Goal: Task Accomplishment & Management: Use online tool/utility

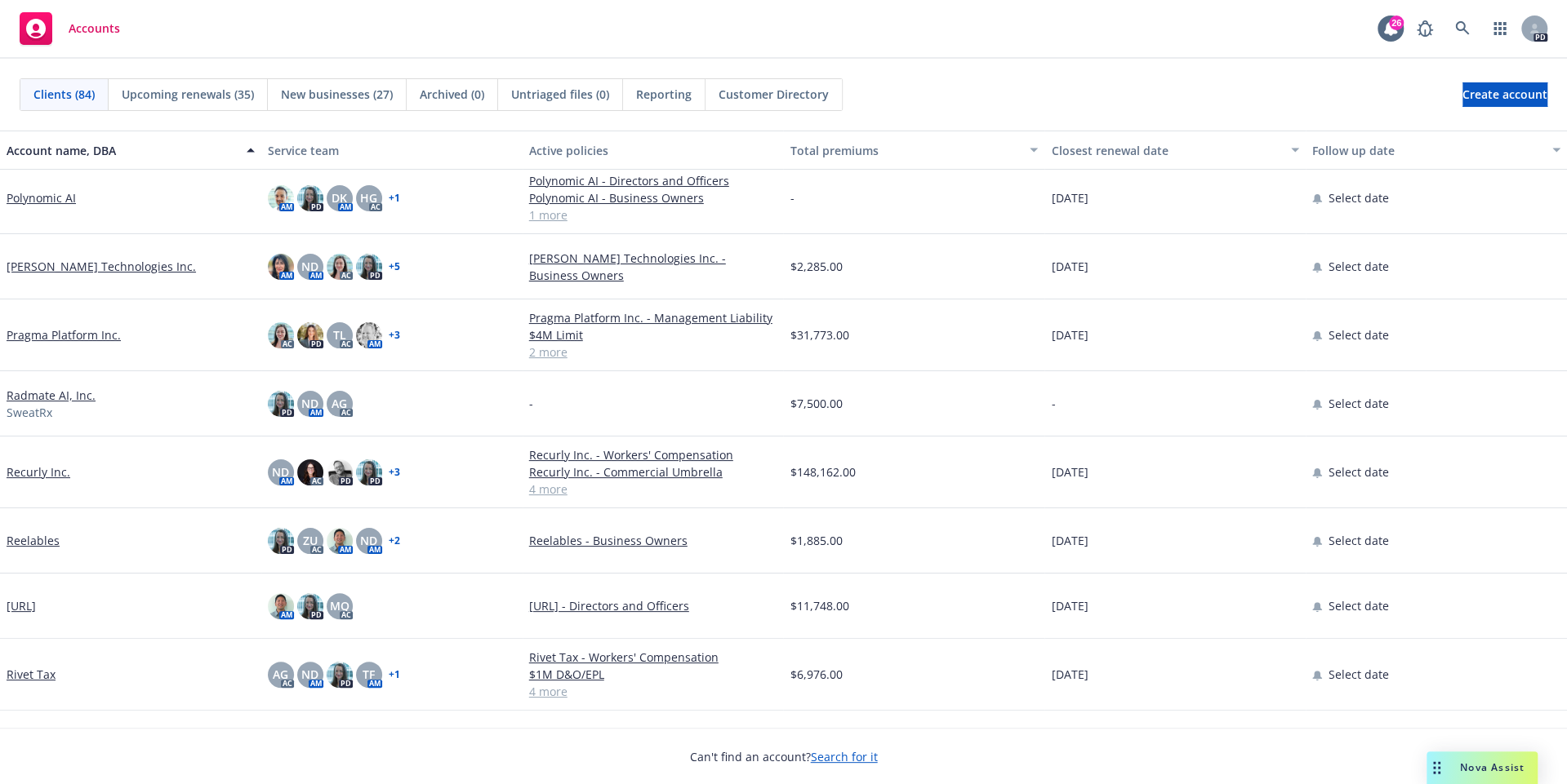
scroll to position [4428, 0]
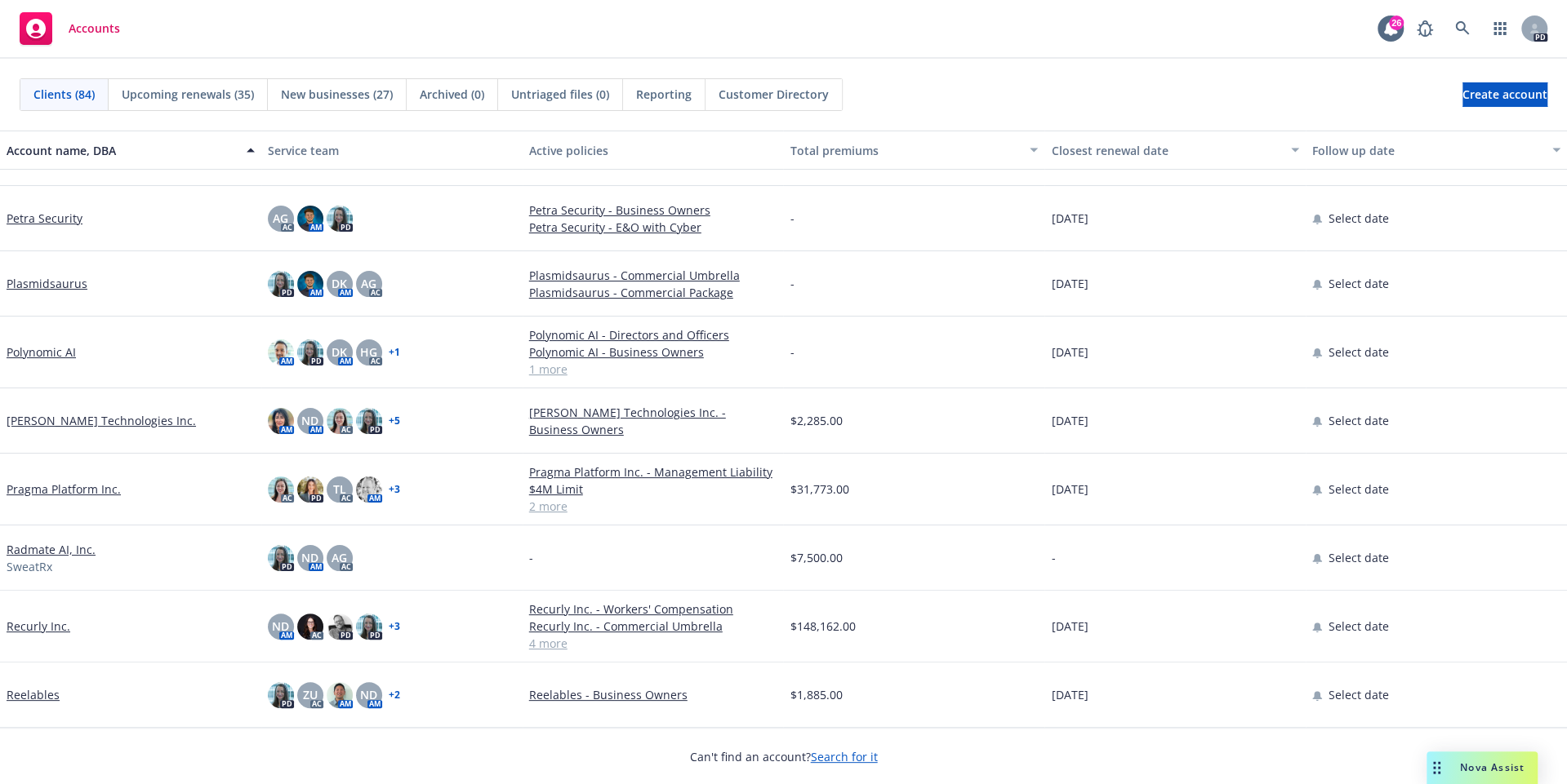
click at [36, 279] on link "Plasmidsaurus" at bounding box center [47, 283] width 80 height 17
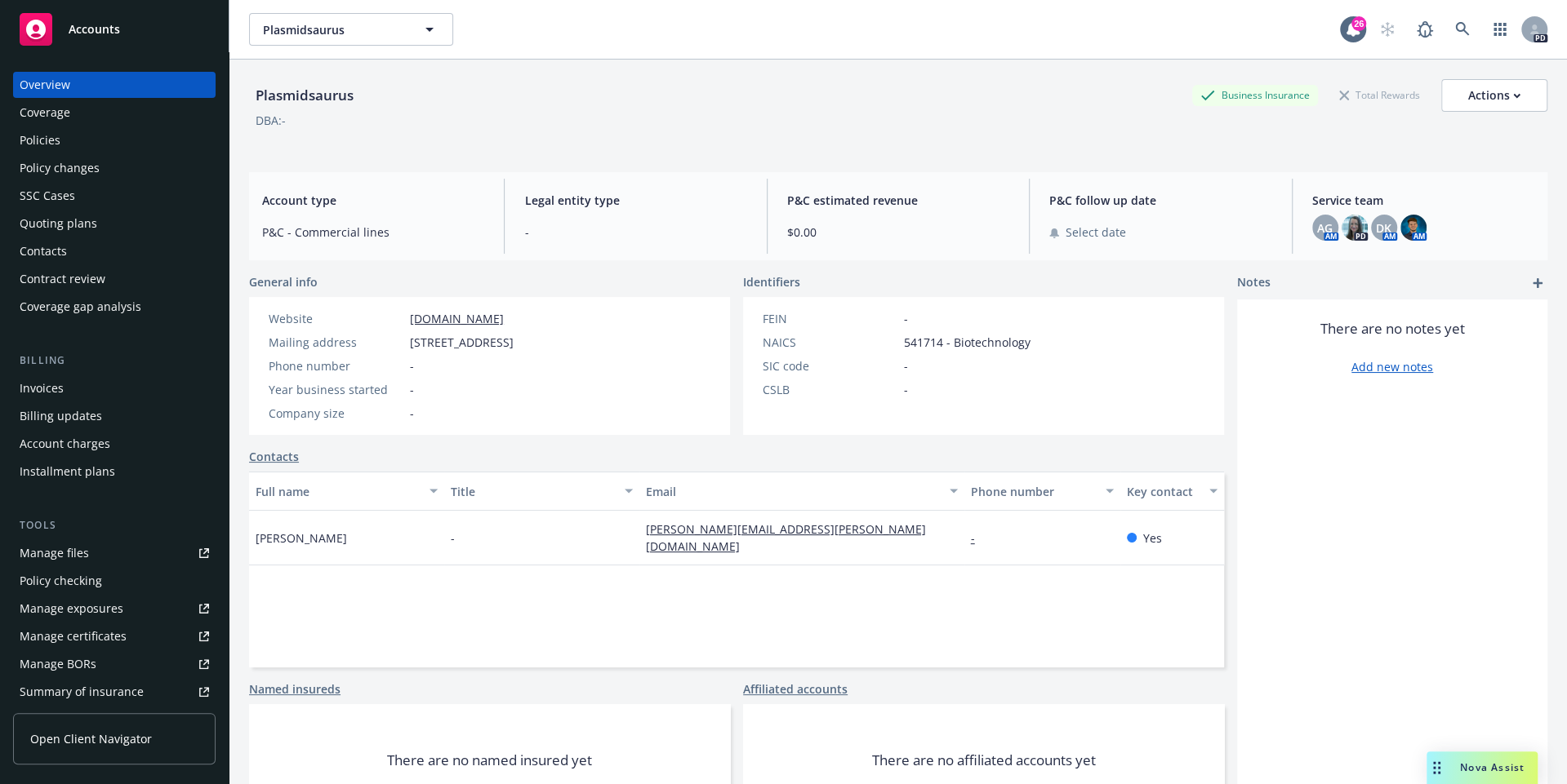
click at [57, 131] on div "Policies" at bounding box center [40, 140] width 41 height 26
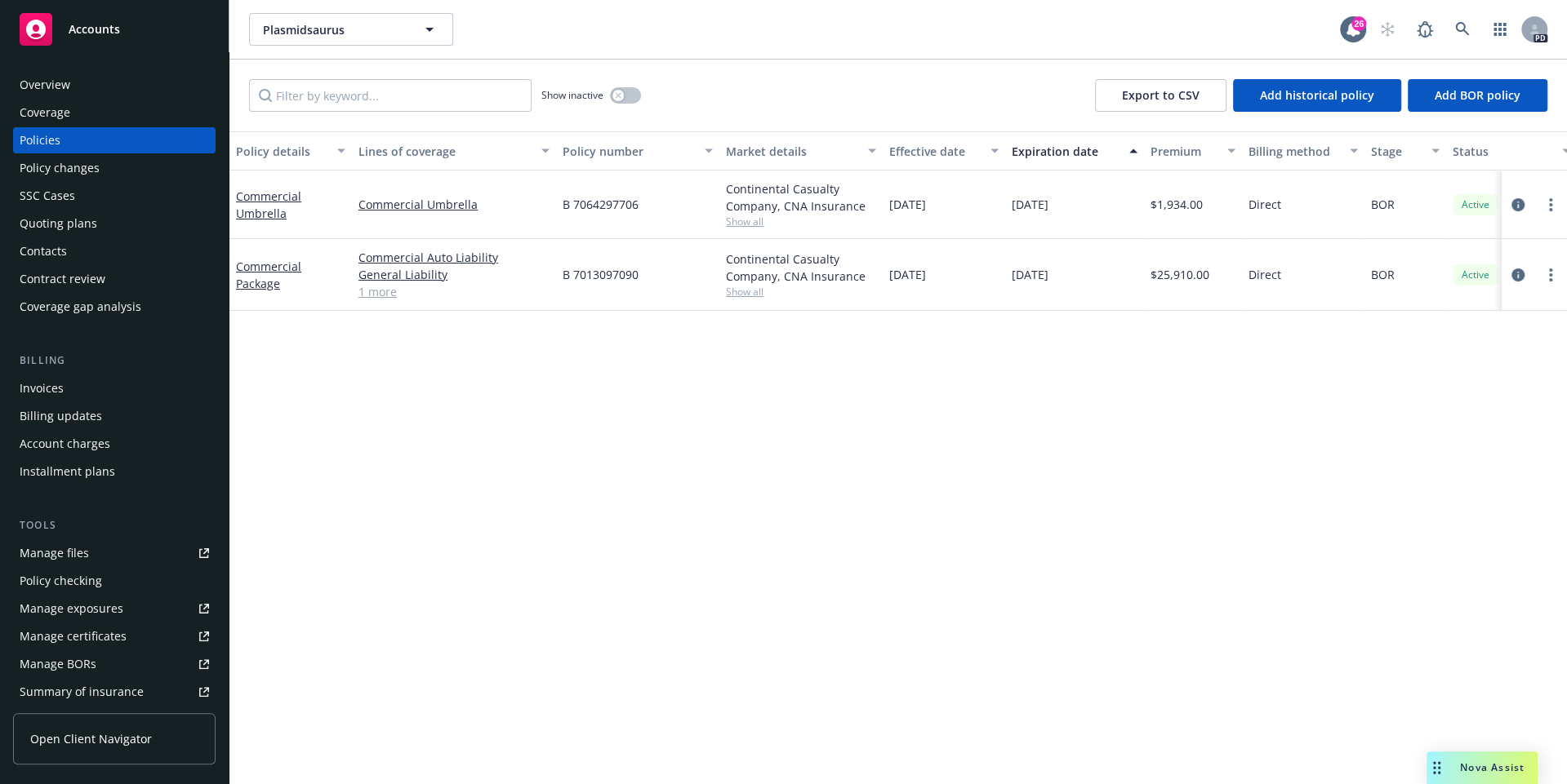
click at [71, 227] on div "Quoting plans" at bounding box center [59, 223] width 77 height 26
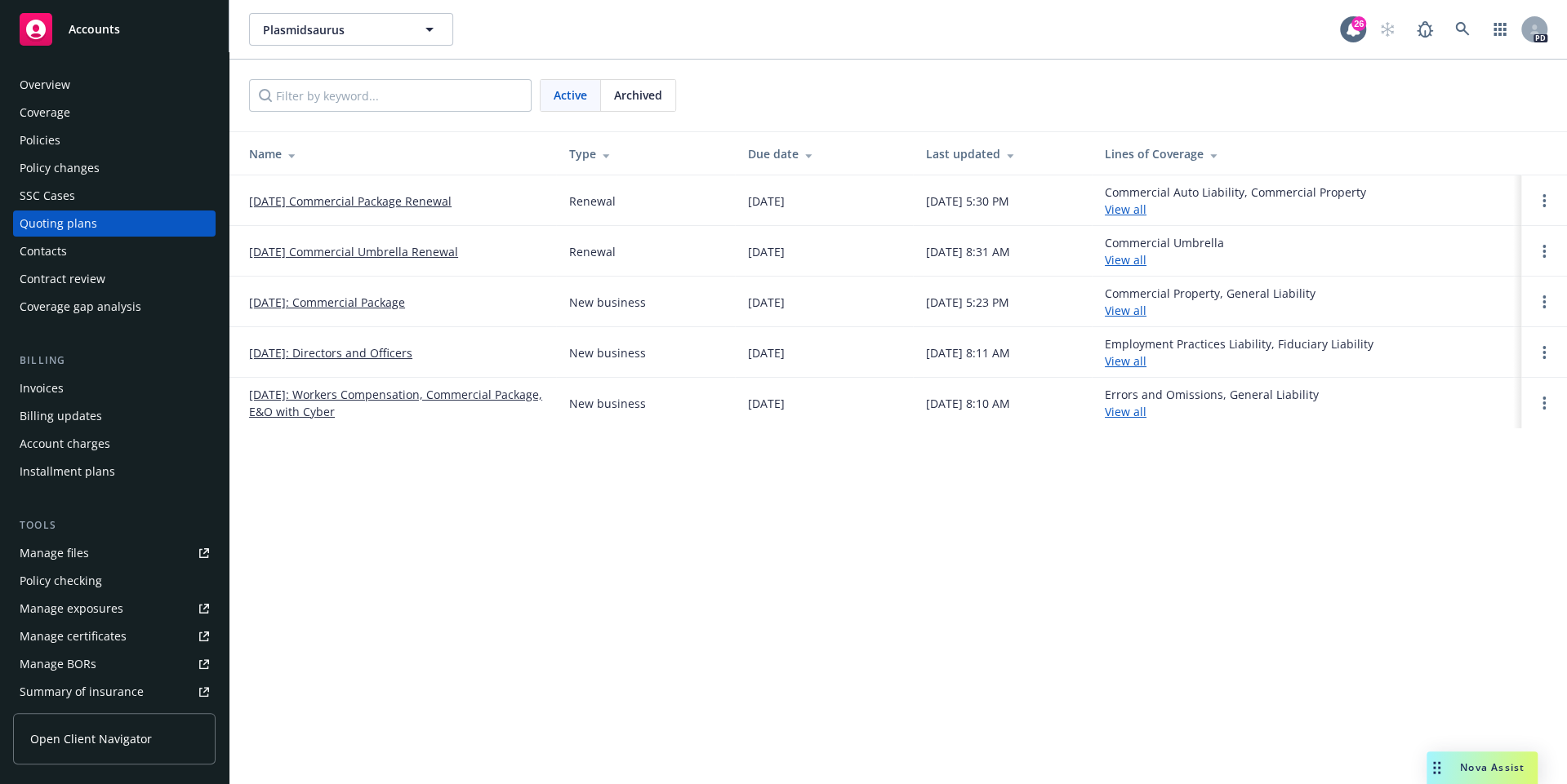
click at [420, 397] on link "[DATE]: Workers Compensation, Commercial Package, E&O with Cyber" at bounding box center [396, 403] width 294 height 35
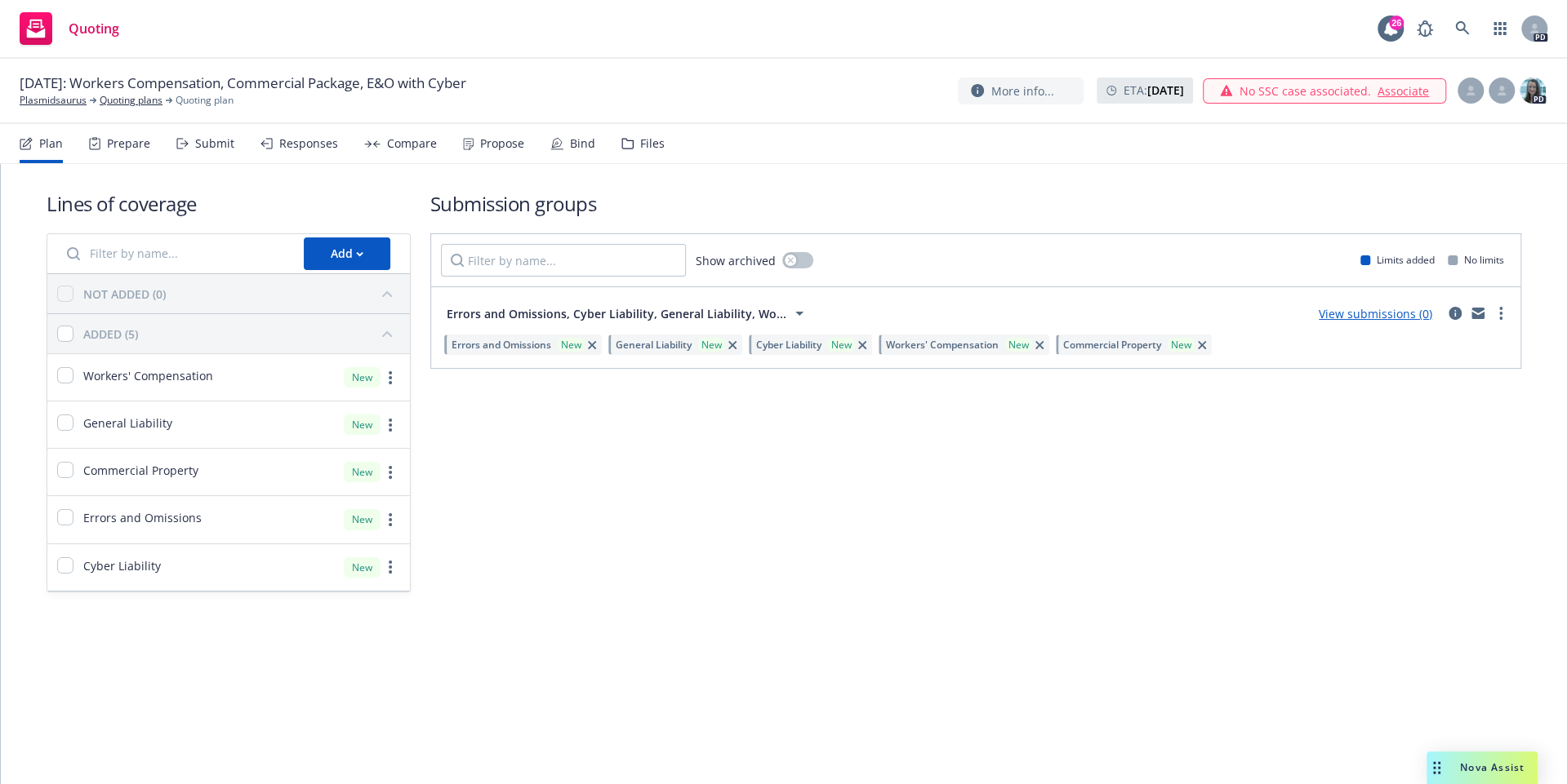
click at [666, 149] on nav "Plan Prepare Submit Responses Compare Propose Bind Files" at bounding box center [784, 143] width 1527 height 39
click at [647, 149] on div "Files" at bounding box center [652, 143] width 25 height 13
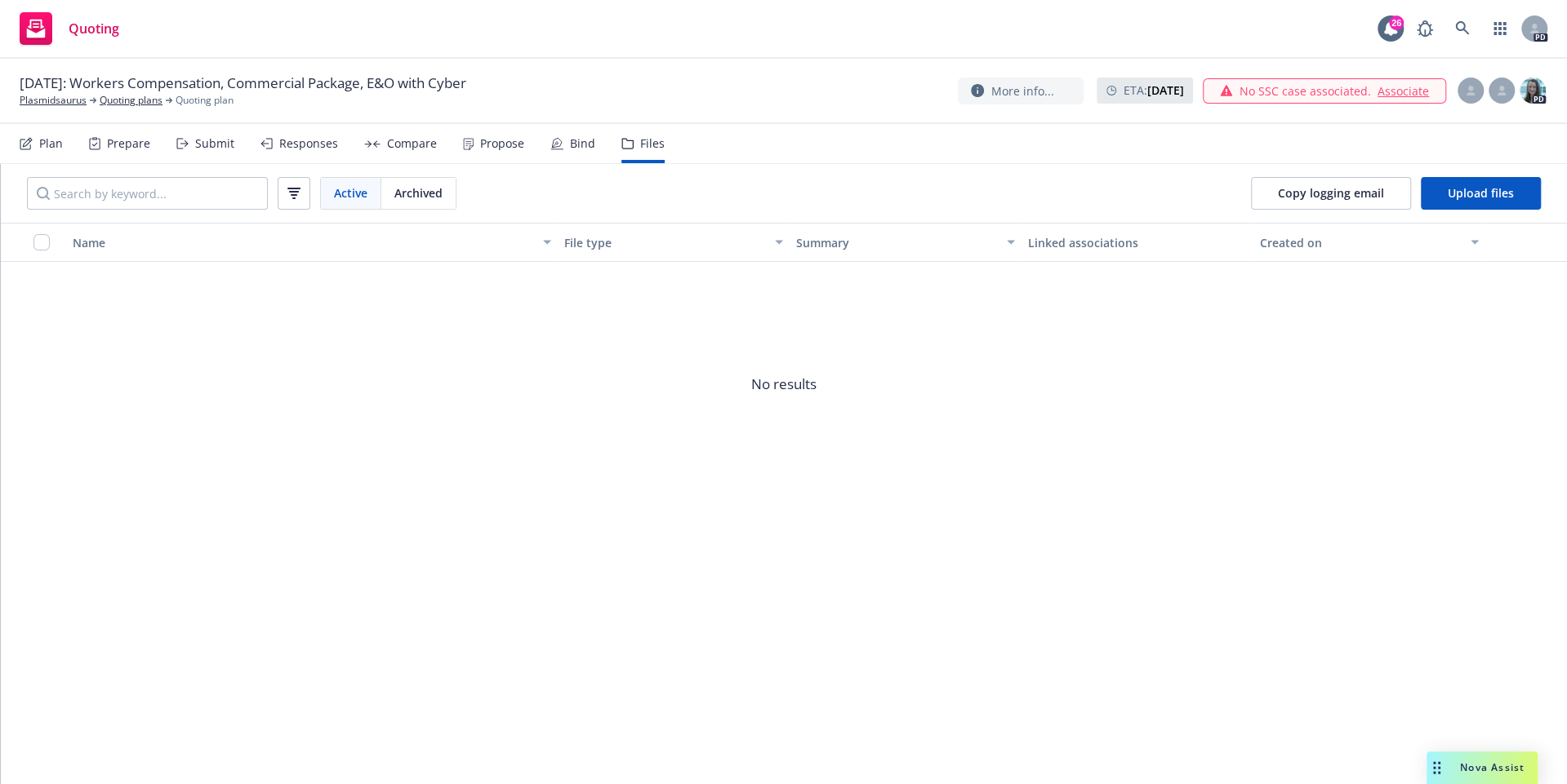
click at [289, 148] on div "Responses" at bounding box center [308, 143] width 59 height 13
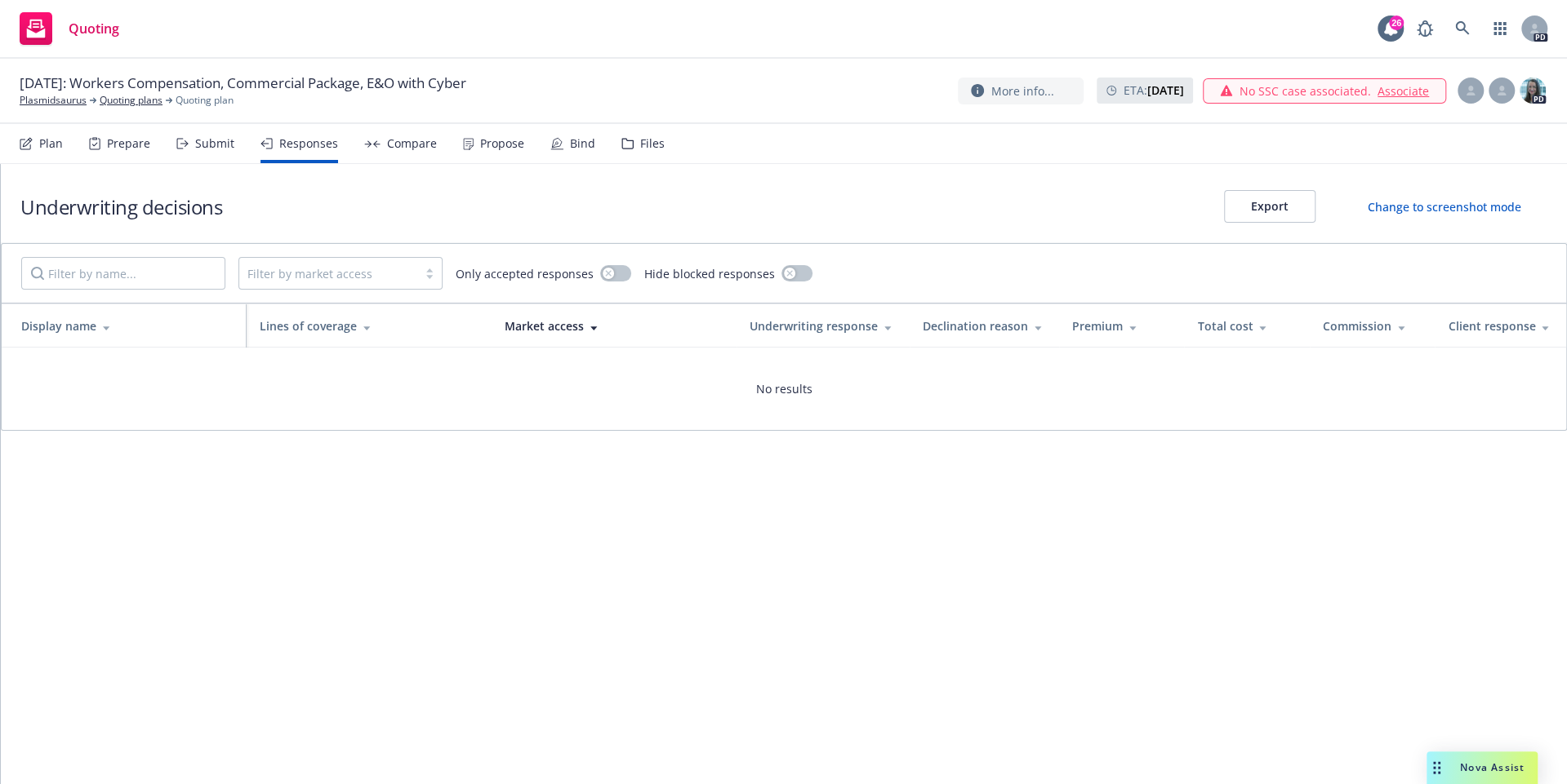
click at [215, 149] on div "Submit" at bounding box center [214, 143] width 39 height 13
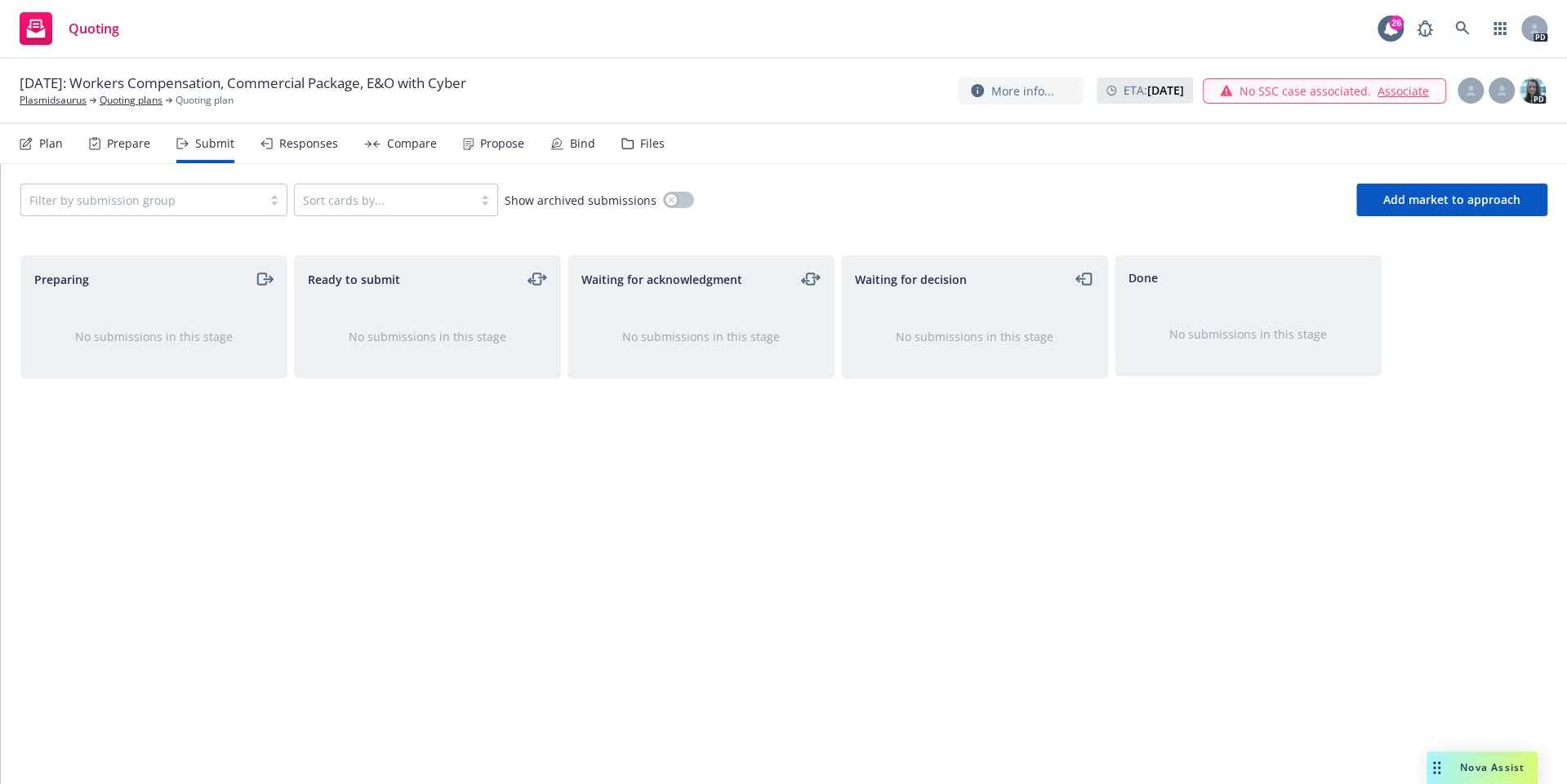
click at [144, 149] on div "Prepare" at bounding box center [129, 143] width 44 height 13
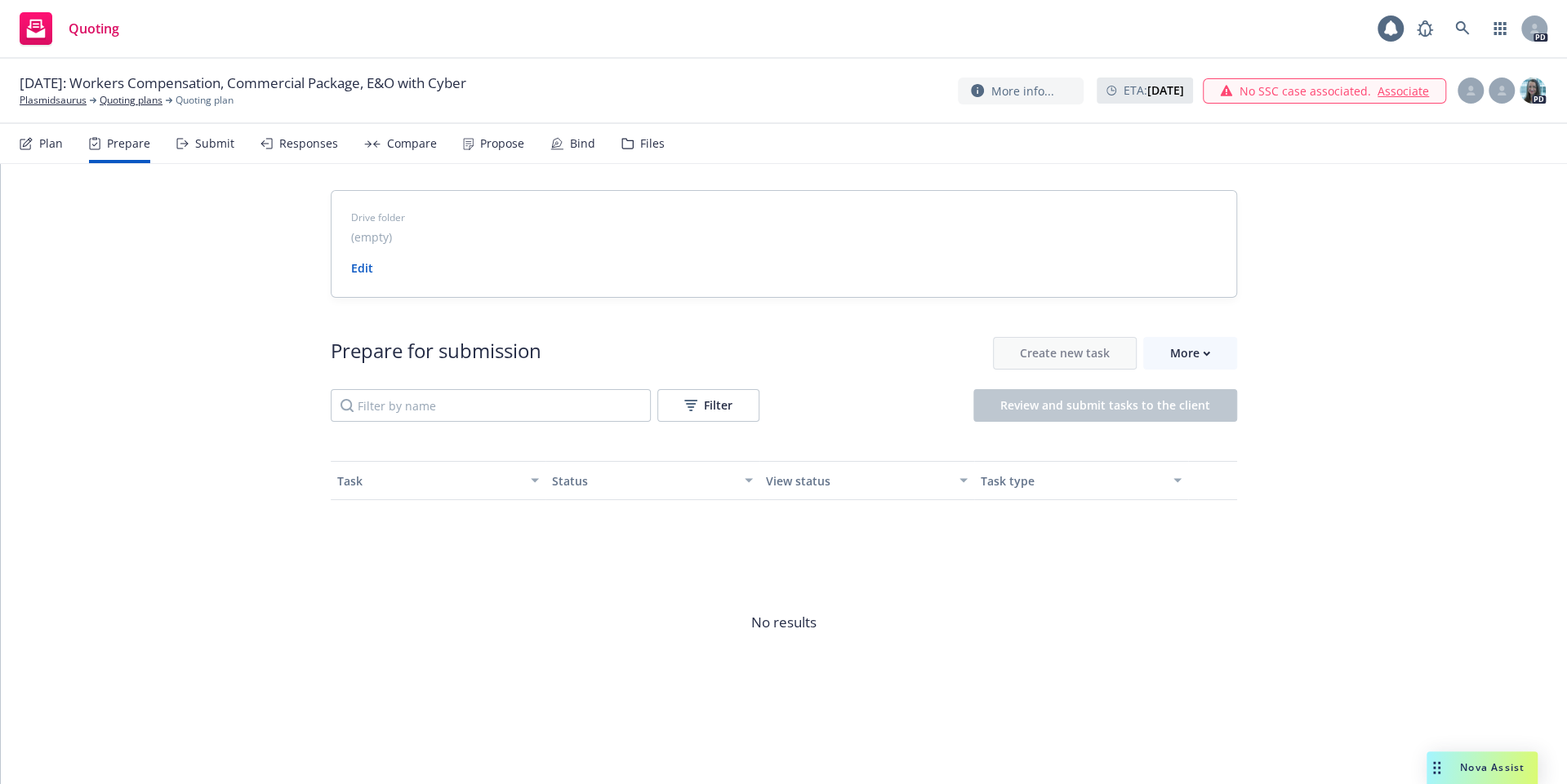
click at [390, 139] on div "Compare" at bounding box center [412, 143] width 50 height 13
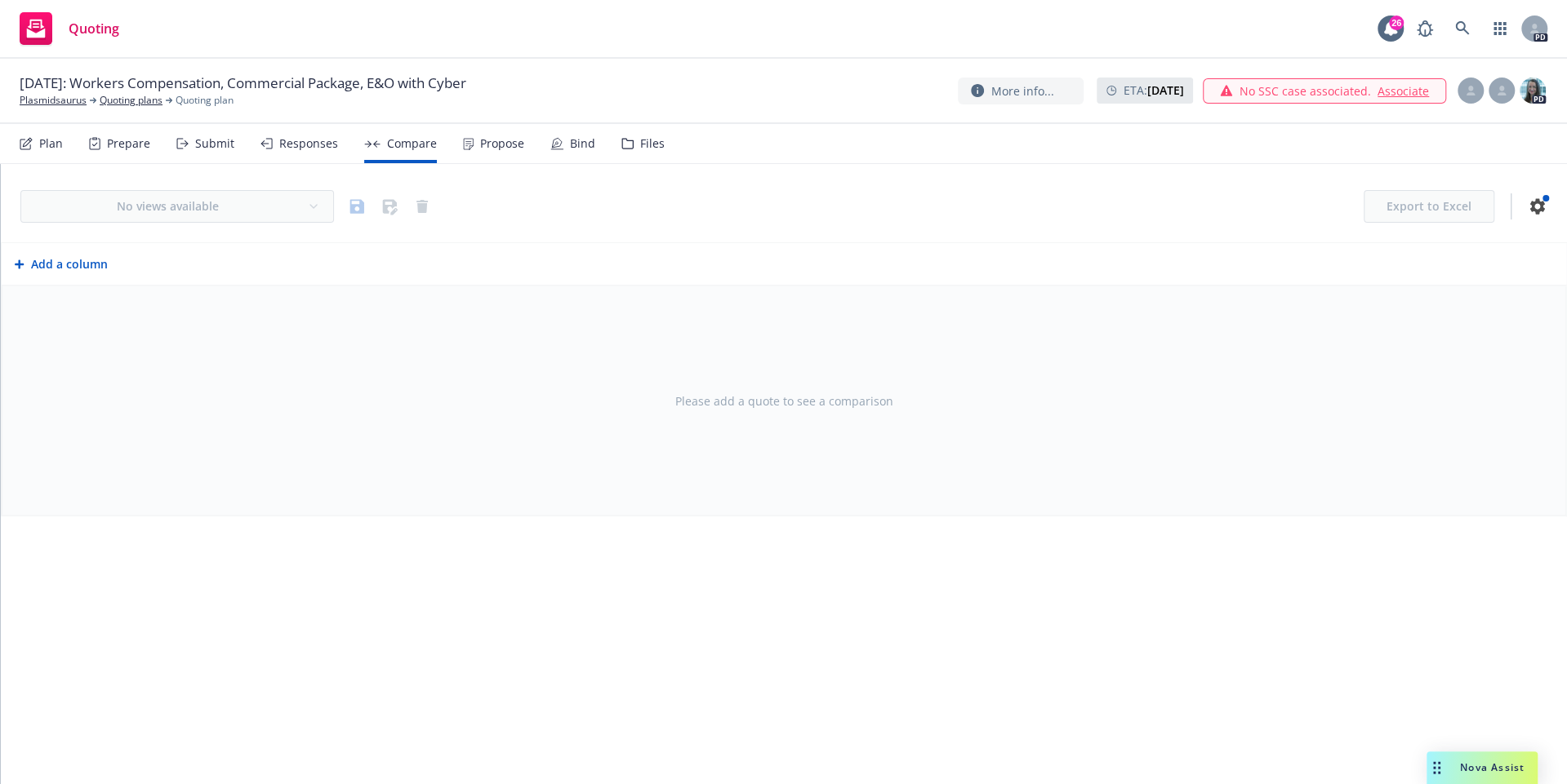
click at [496, 144] on div "Propose" at bounding box center [501, 143] width 44 height 13
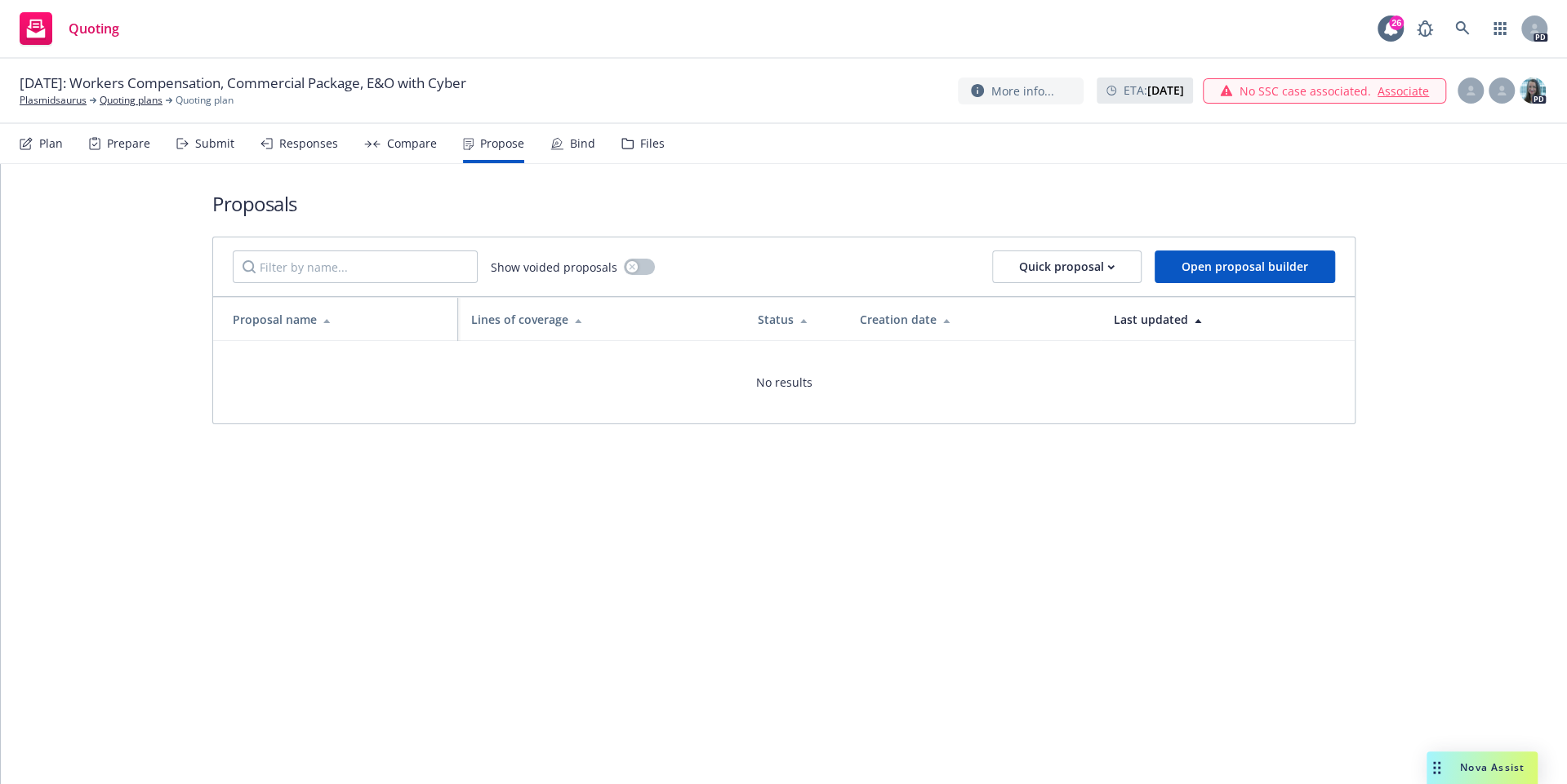
click at [29, 145] on icon at bounding box center [26, 143] width 13 height 13
